Goal: Find specific page/section: Find specific page/section

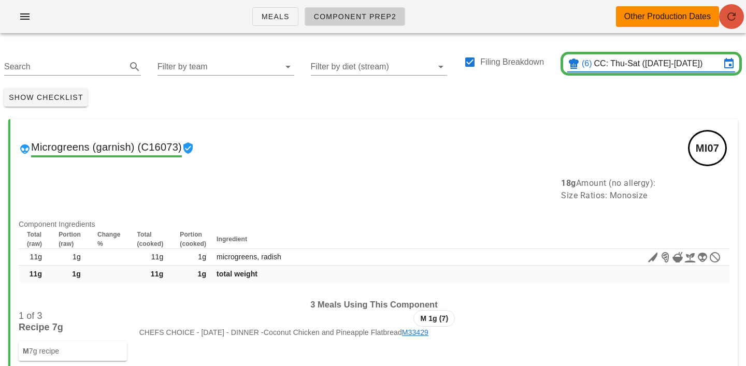
click at [737, 13] on icon "button" at bounding box center [731, 16] width 12 height 12
